Goal: Transaction & Acquisition: Purchase product/service

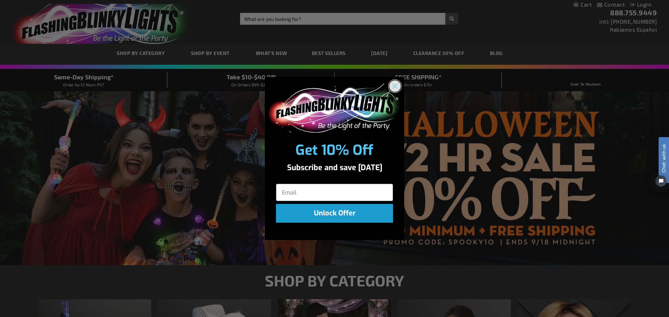
click at [395, 88] on circle "Close dialog" at bounding box center [394, 85] width 11 height 11
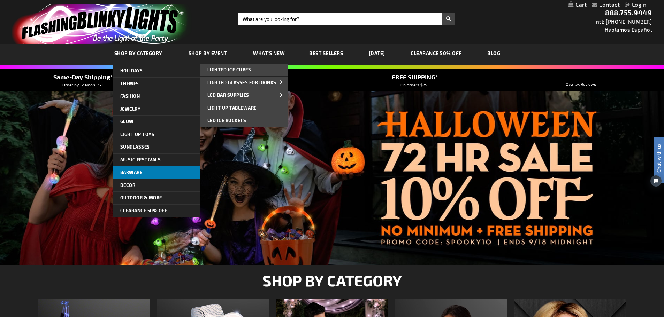
click at [162, 174] on link "Barware" at bounding box center [156, 173] width 87 height 13
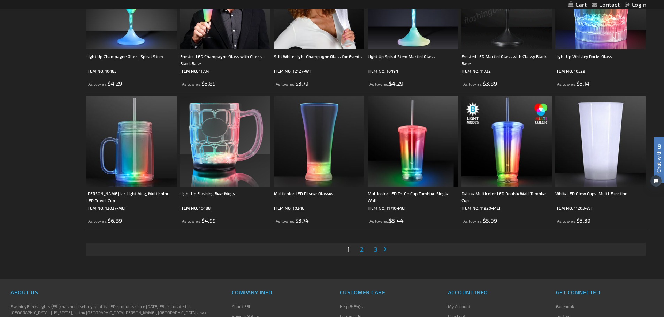
scroll to position [1359, 0]
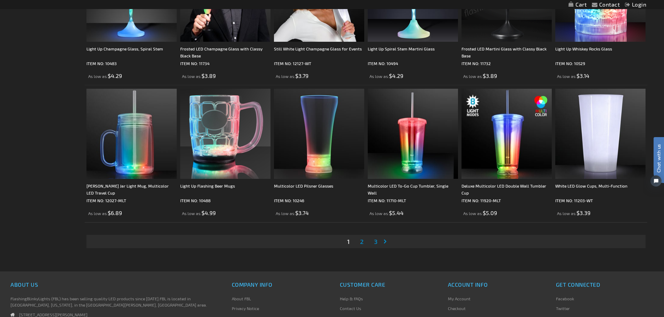
click at [361, 245] on span "2" at bounding box center [361, 242] width 3 height 8
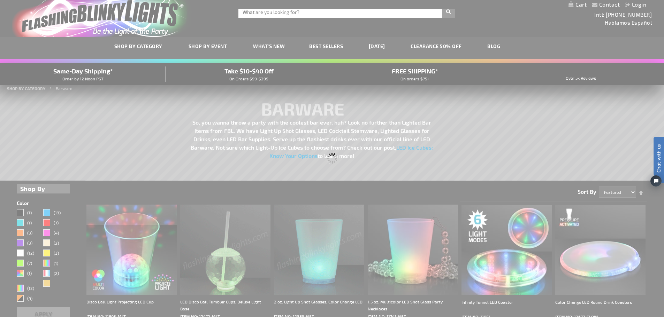
scroll to position [0, 0]
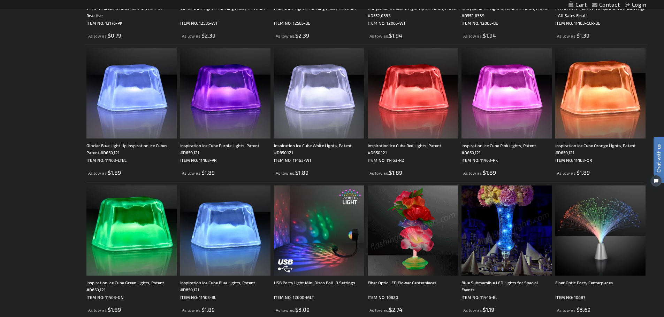
scroll to position [1359, 0]
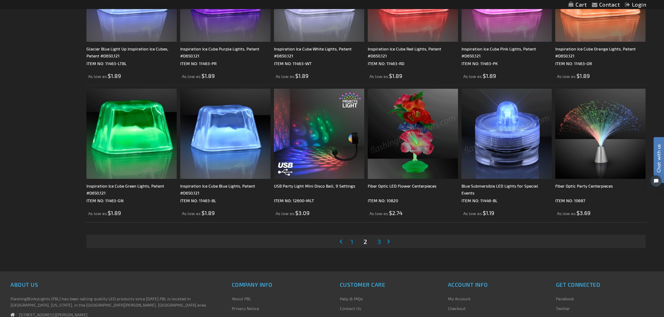
click at [378, 242] on span "3" at bounding box center [378, 242] width 3 height 8
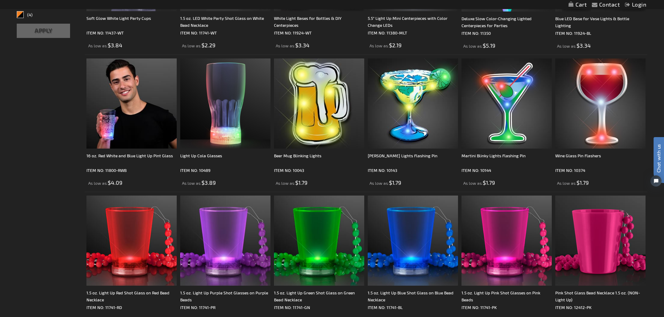
scroll to position [314, 0]
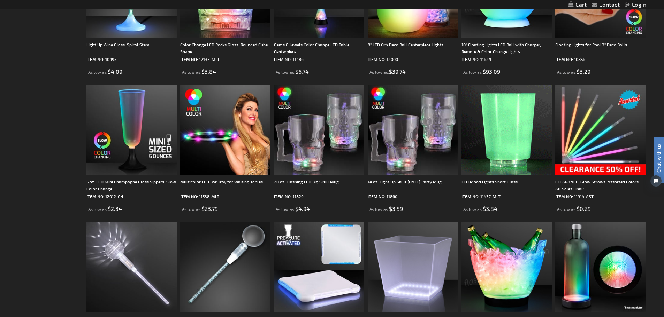
scroll to position [557, 0]
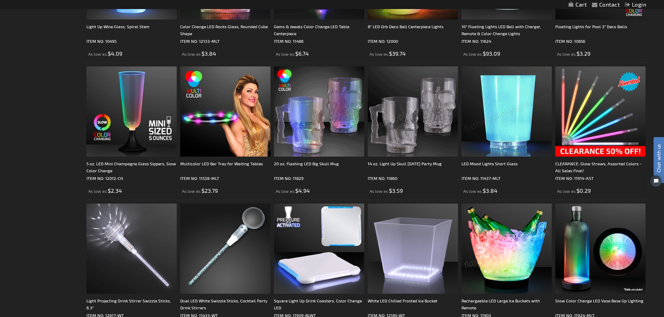
click at [414, 129] on img at bounding box center [413, 112] width 90 height 90
